Goal: Navigation & Orientation: Go to known website

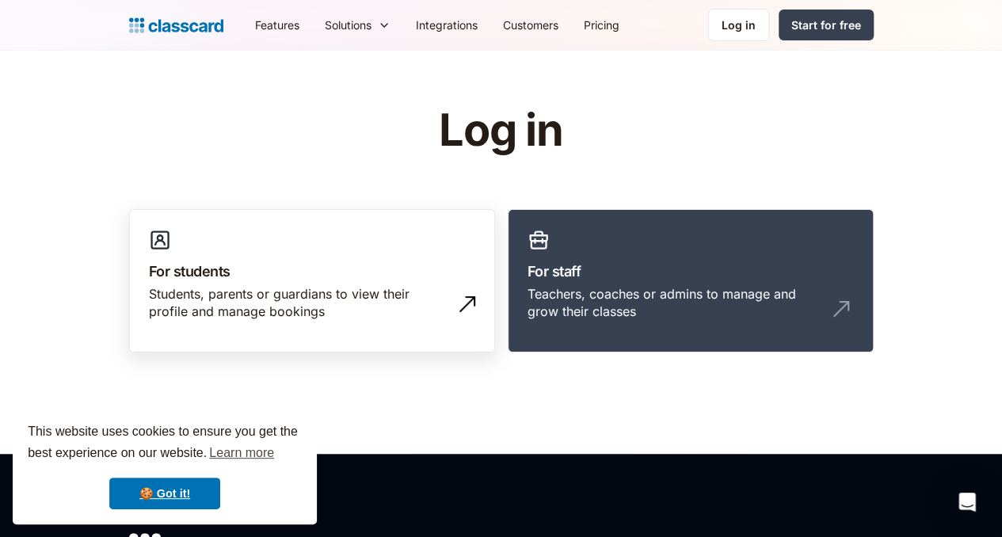
click at [433, 315] on div "Students, parents or guardians to view their profile and manage bookings" at bounding box center [296, 303] width 295 height 36
